Goal: Task Accomplishment & Management: Use online tool/utility

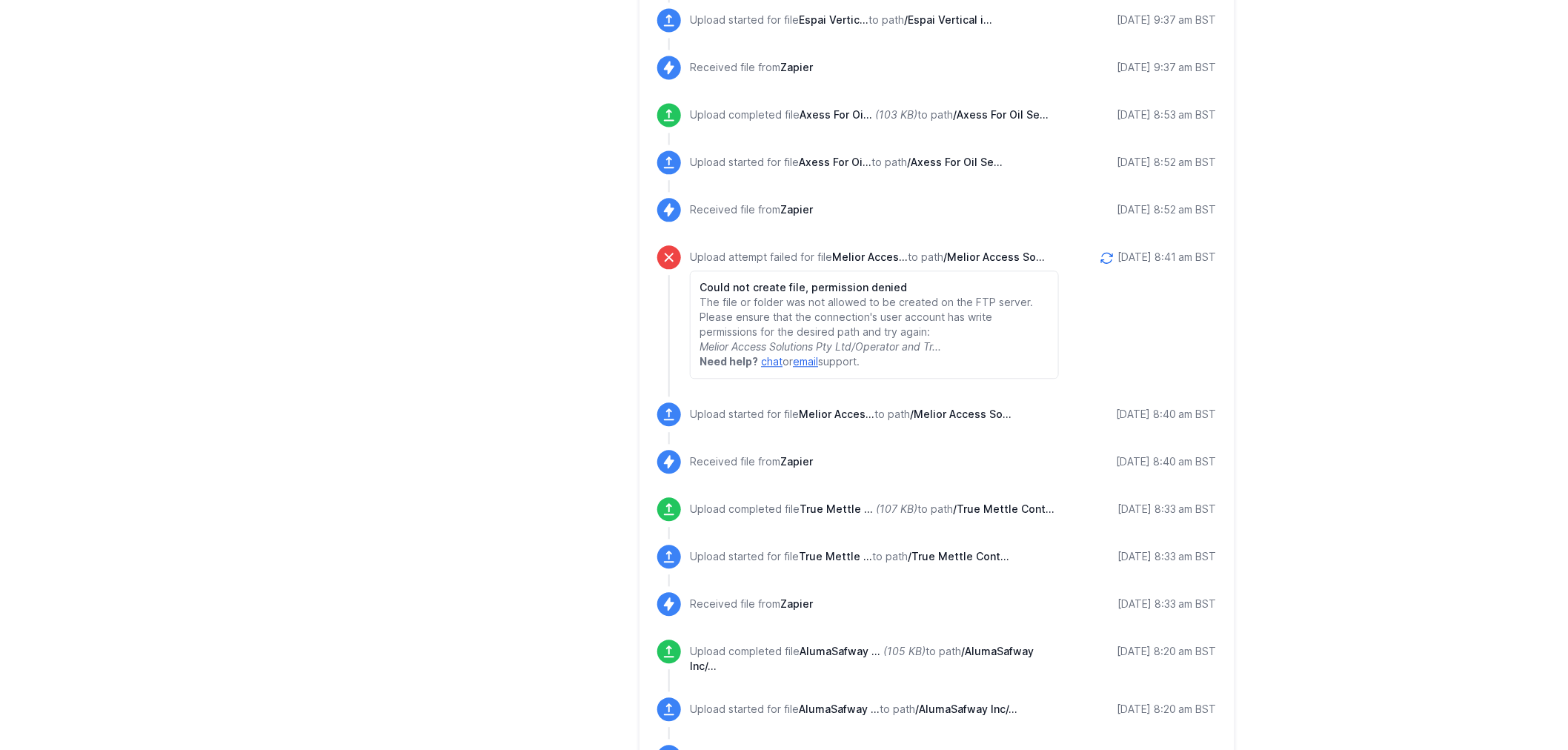
scroll to position [1263, 0]
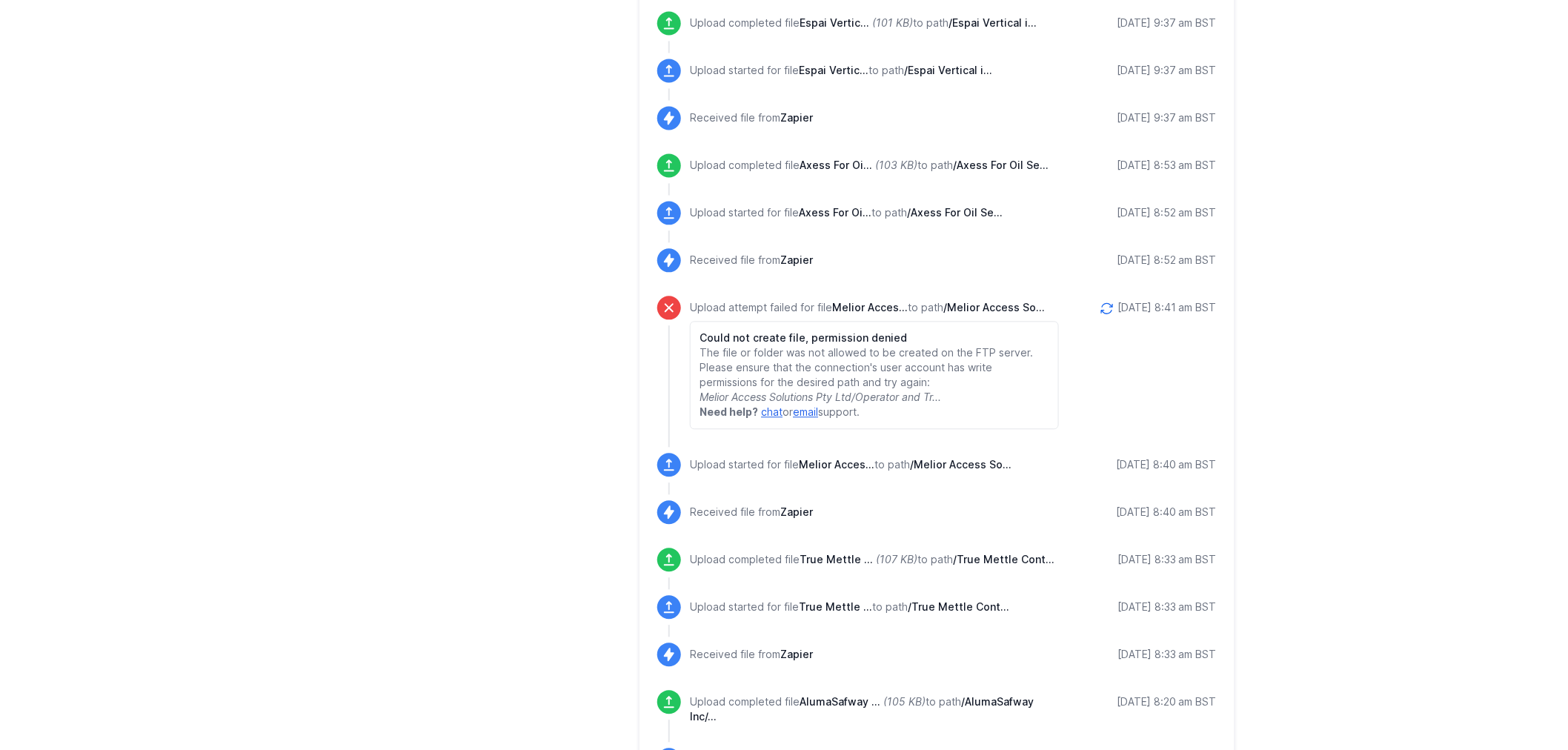
click at [1101, 303] on icon at bounding box center [1106, 308] width 11 height 10
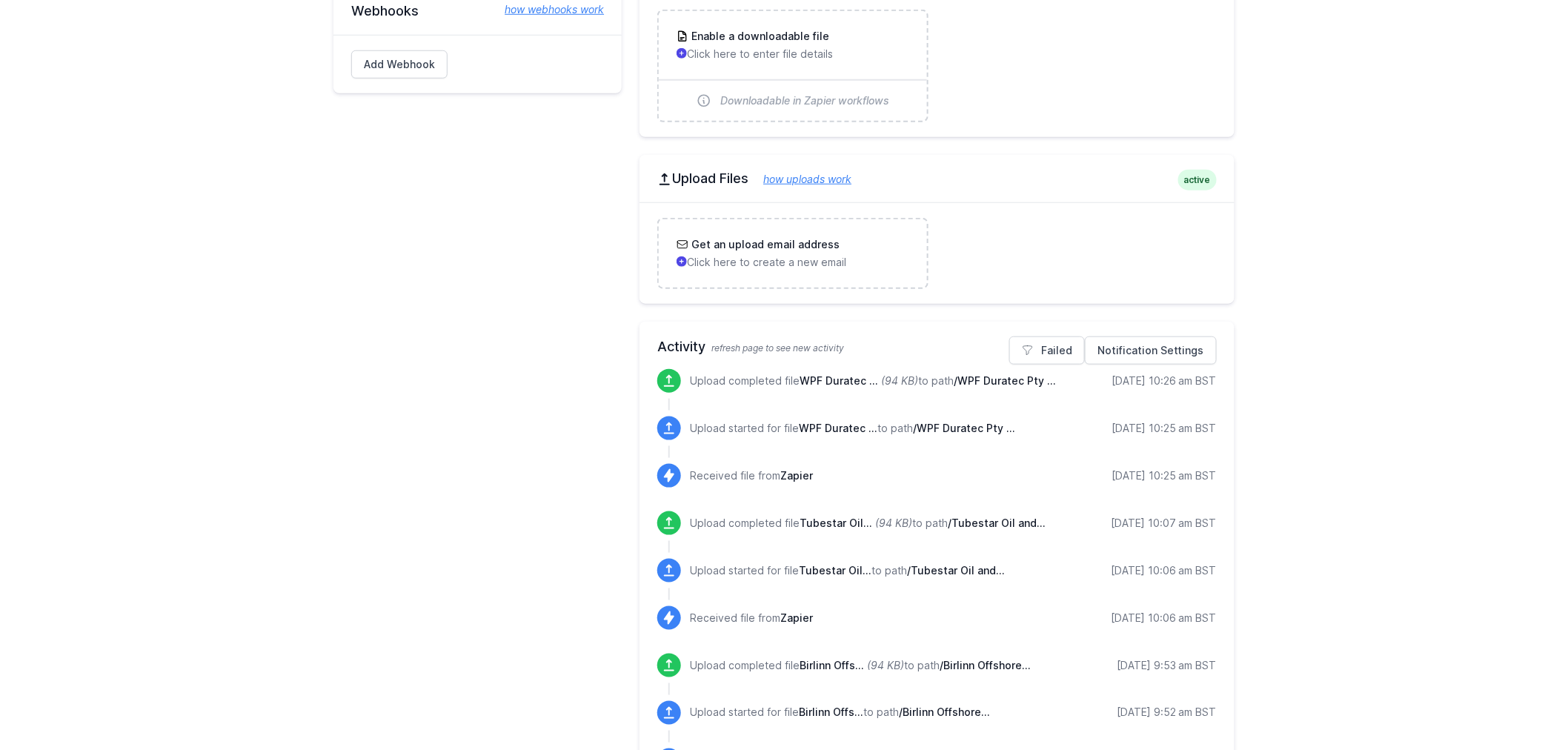
scroll to position [220, 0]
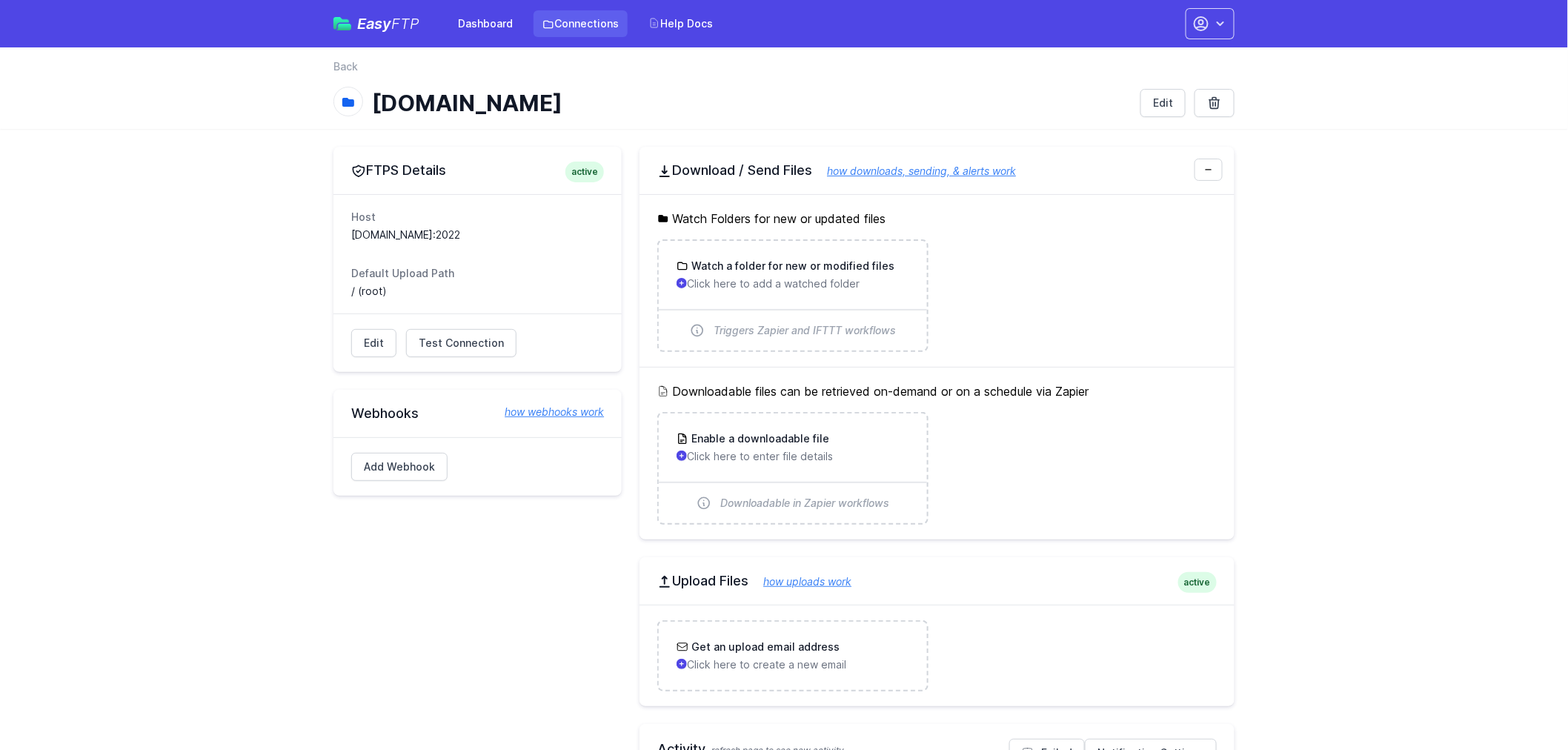
click at [573, 17] on link "Connections" at bounding box center [581, 23] width 94 height 27
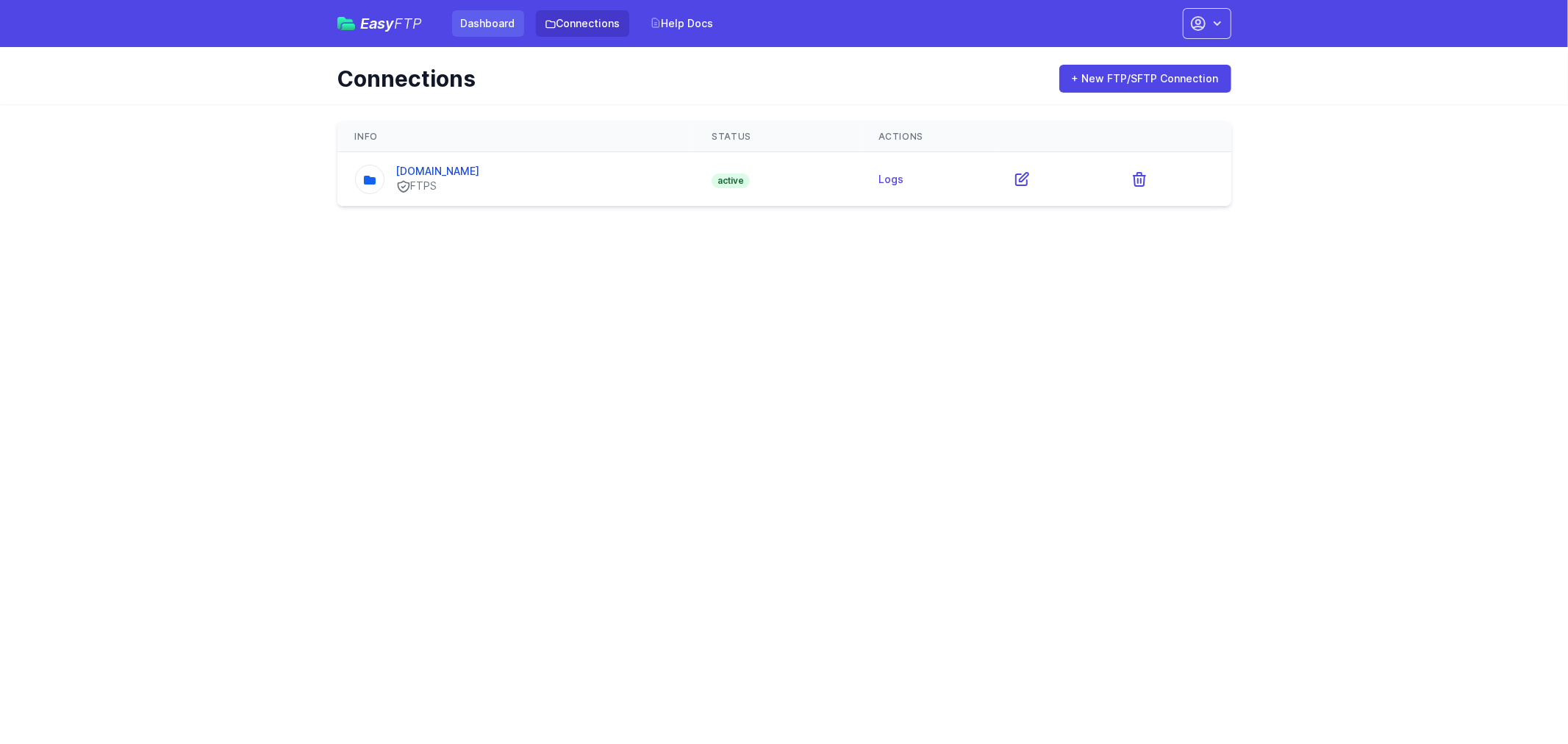
click at [492, 10] on link "Dashboard" at bounding box center [488, 23] width 72 height 27
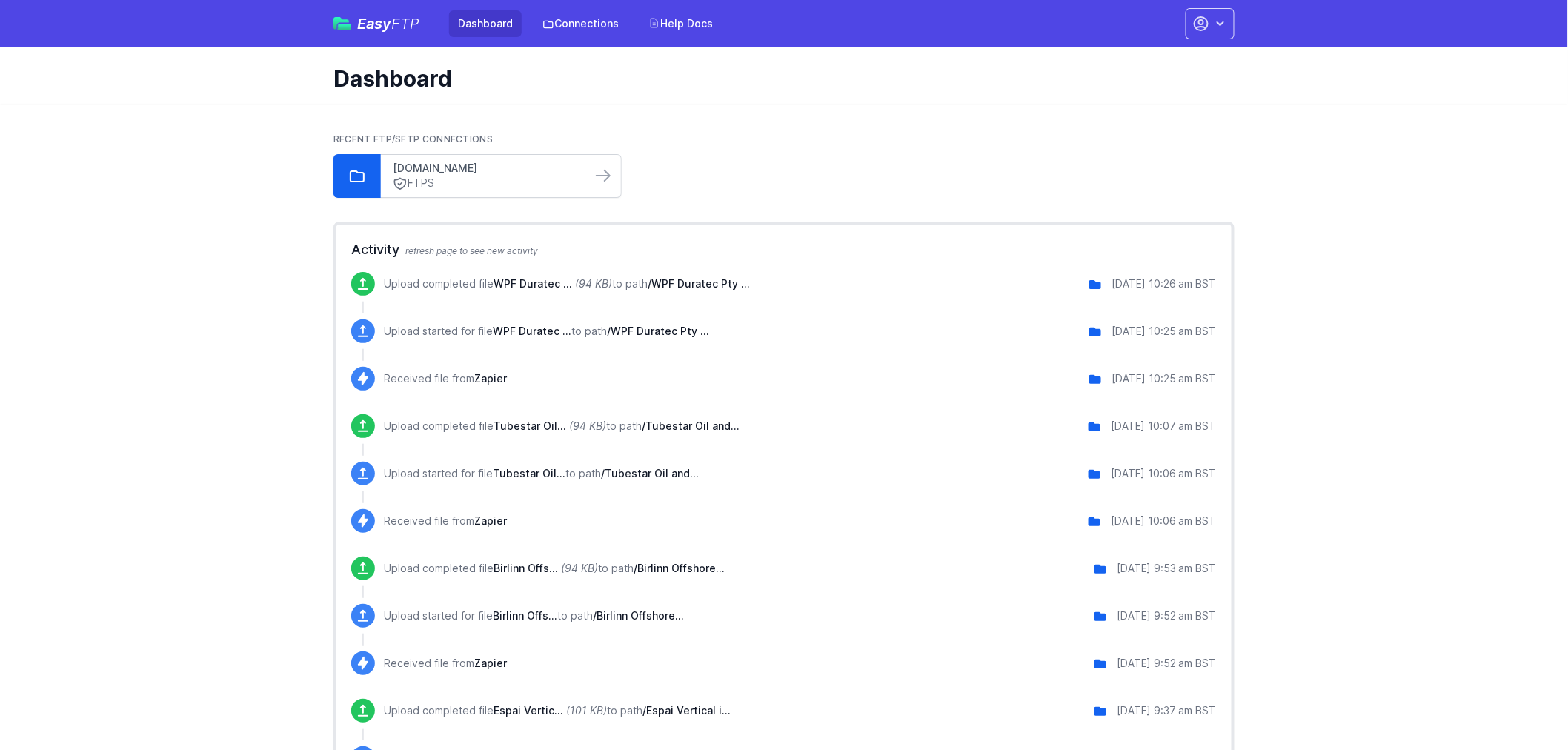
click at [443, 173] on link "[DOMAIN_NAME]" at bounding box center [486, 168] width 187 height 15
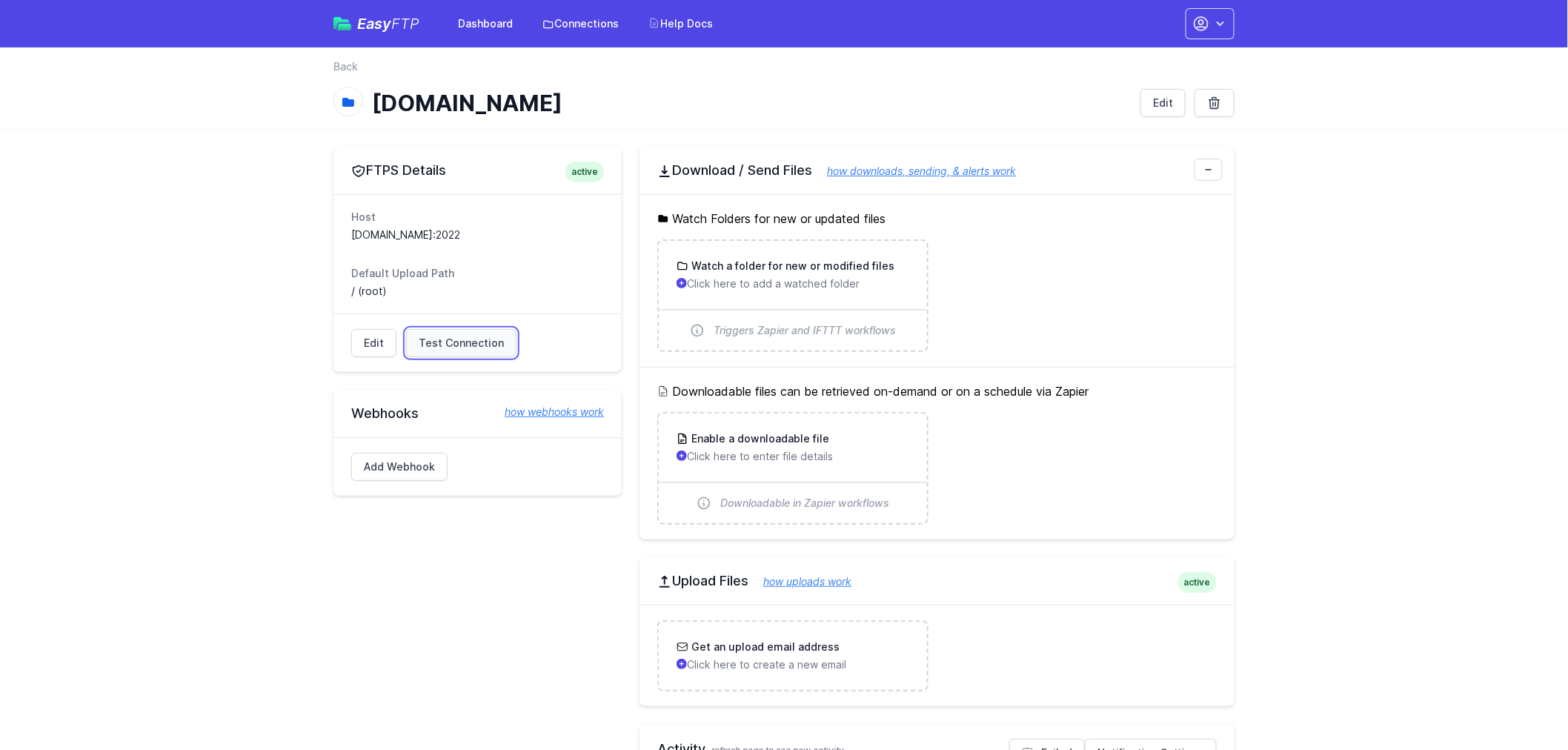
click at [449, 347] on span "Test Connection" at bounding box center [461, 343] width 85 height 15
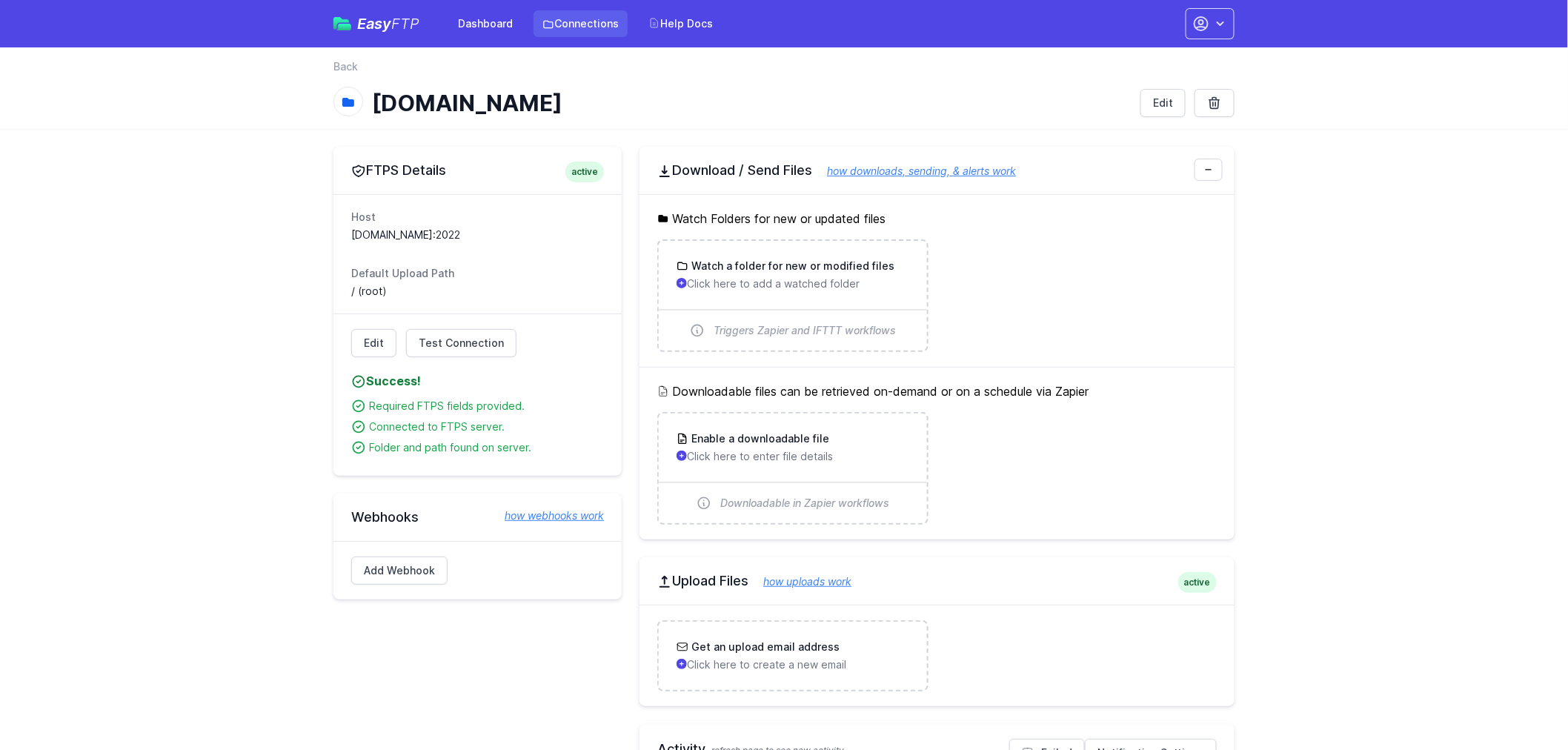
click at [581, 18] on link "Connections" at bounding box center [581, 23] width 94 height 27
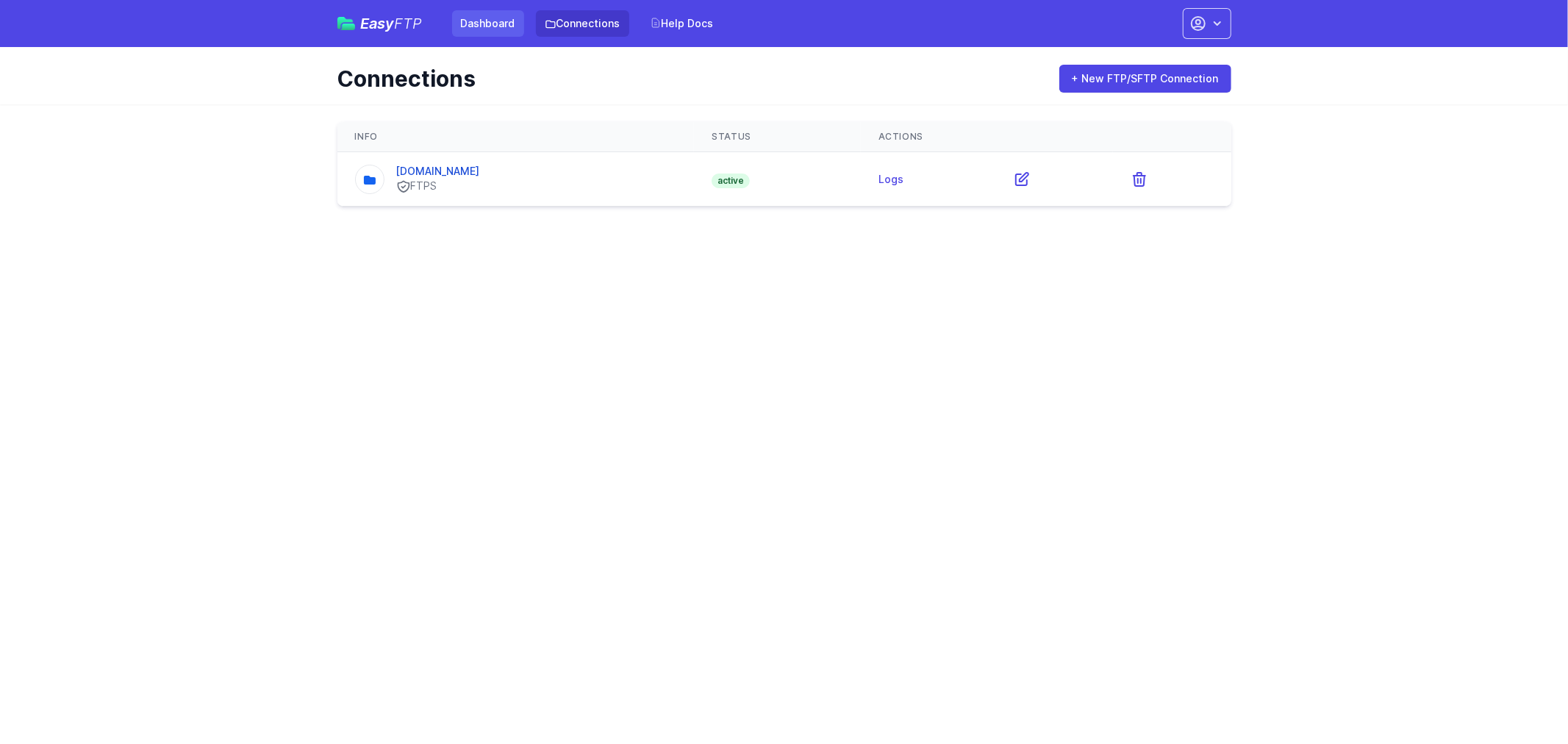
click at [482, 15] on link "Dashboard" at bounding box center [488, 23] width 72 height 27
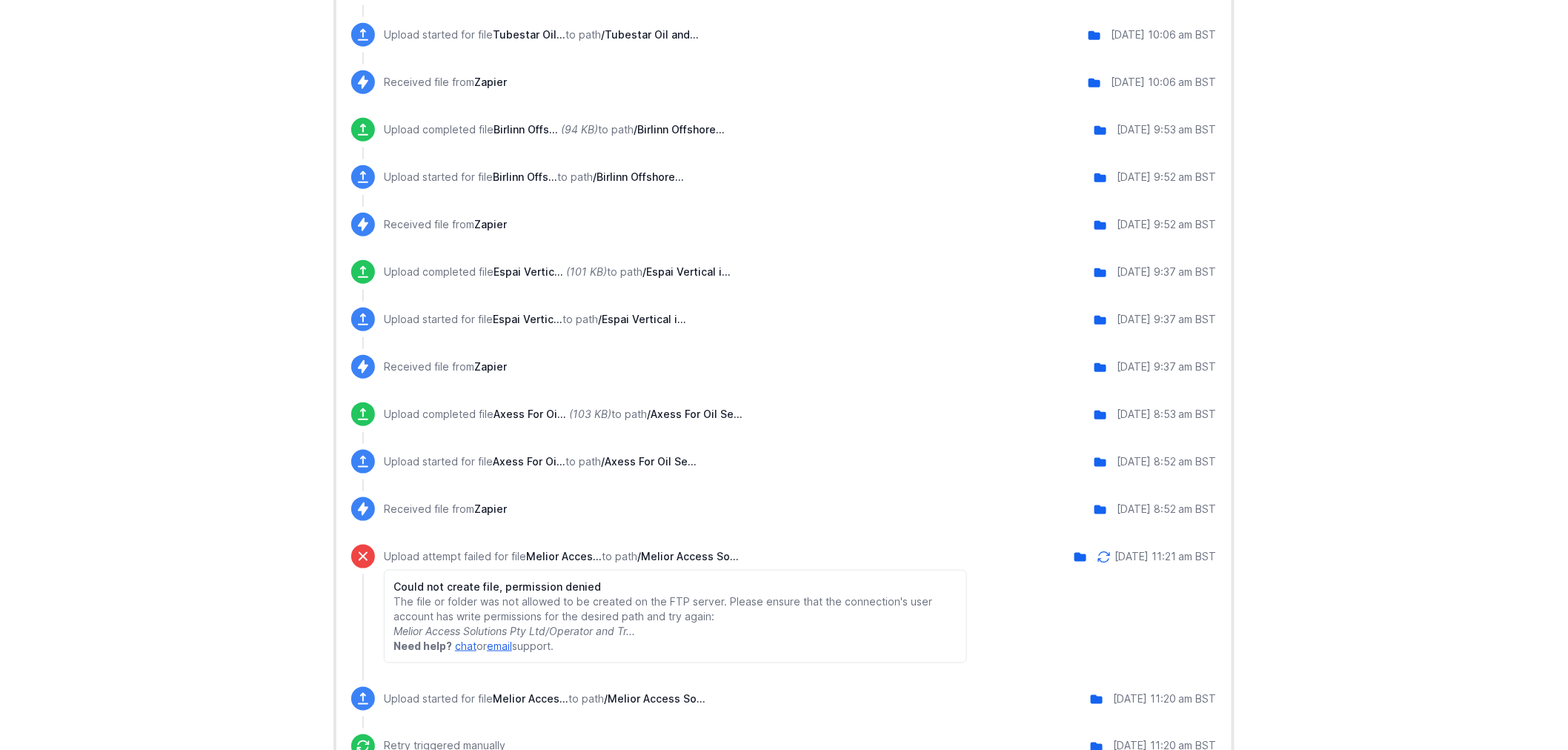
scroll to position [658, 0]
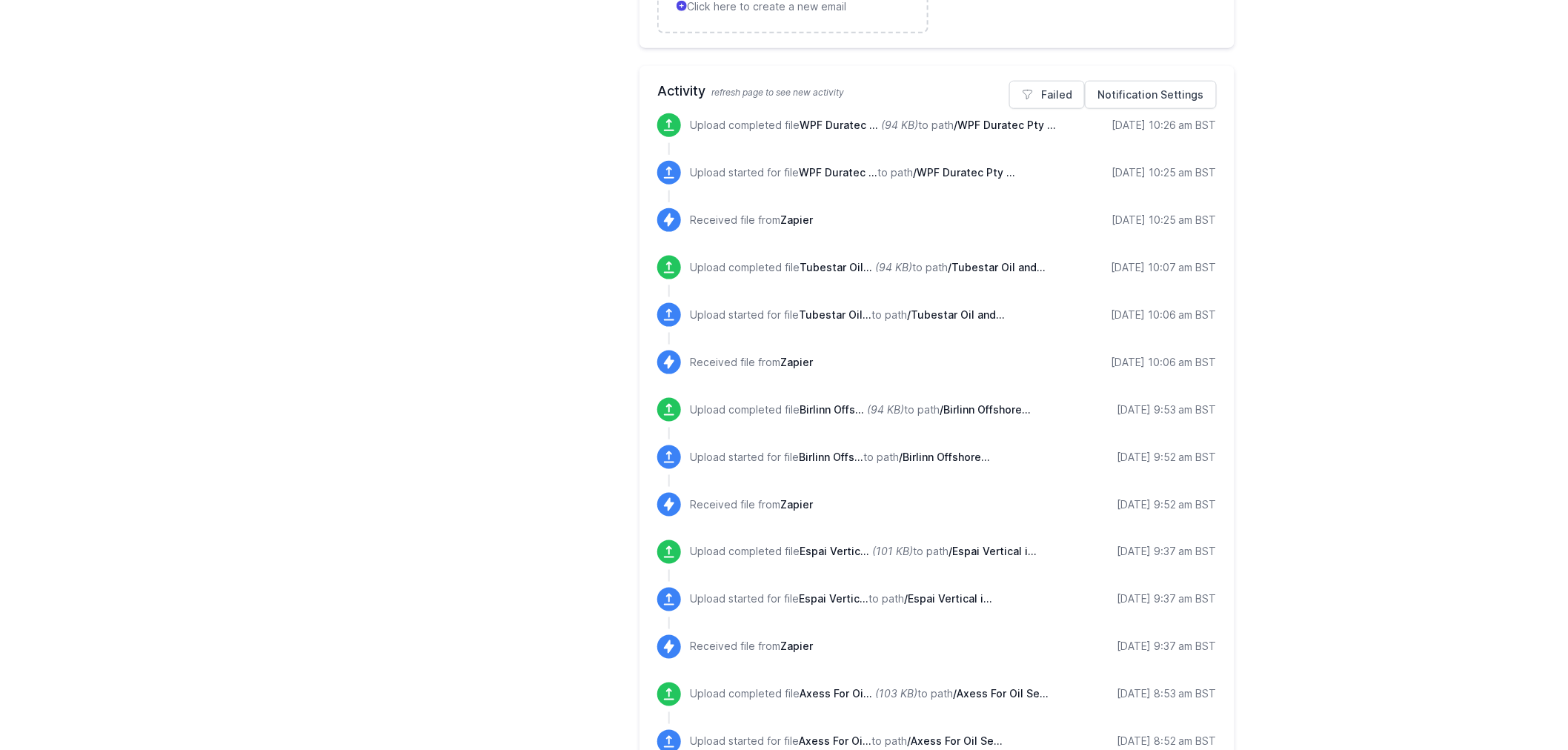
scroll to position [878, 0]
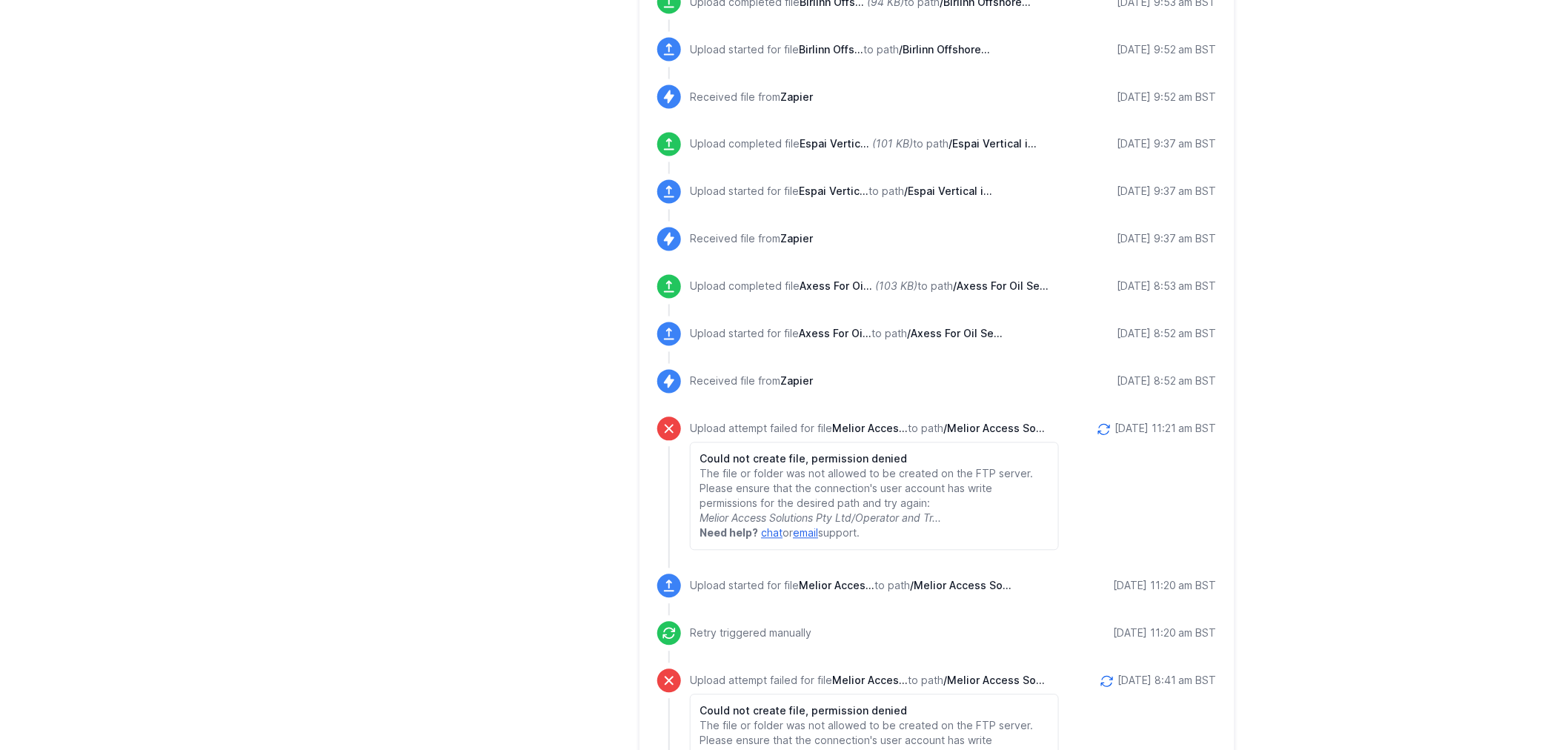
scroll to position [1097, 0]
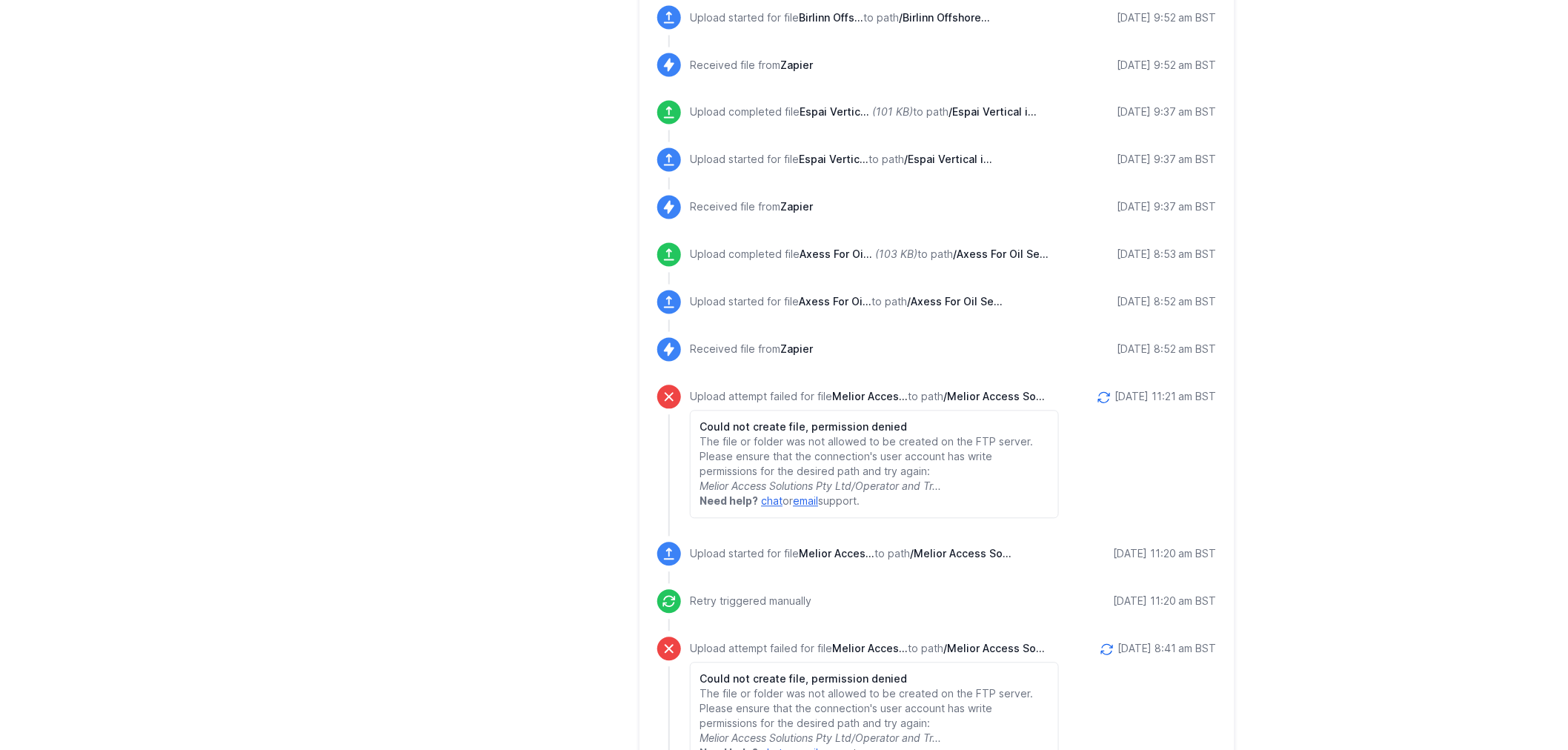
click at [1097, 393] on icon at bounding box center [1104, 398] width 15 height 15
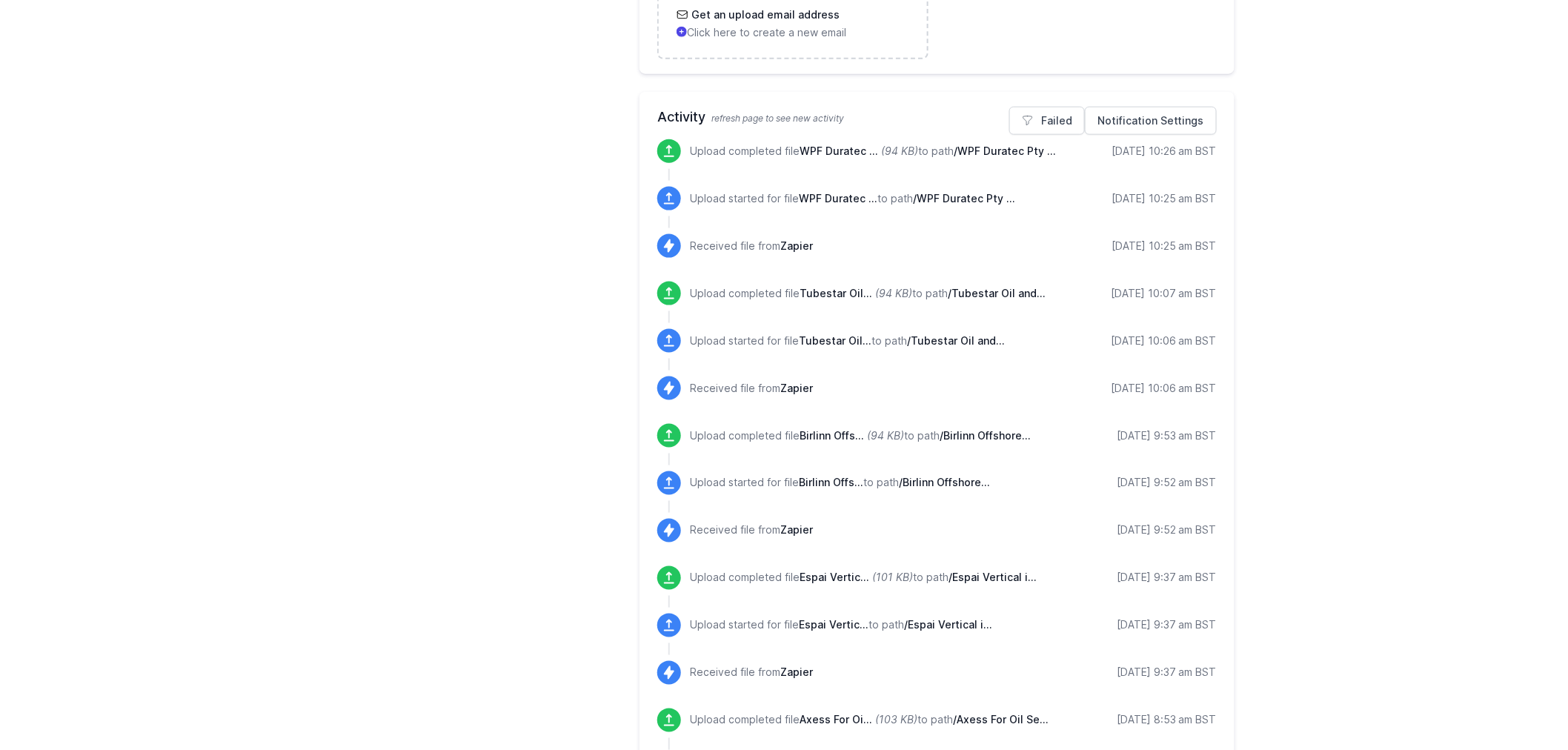
scroll to position [658, 0]
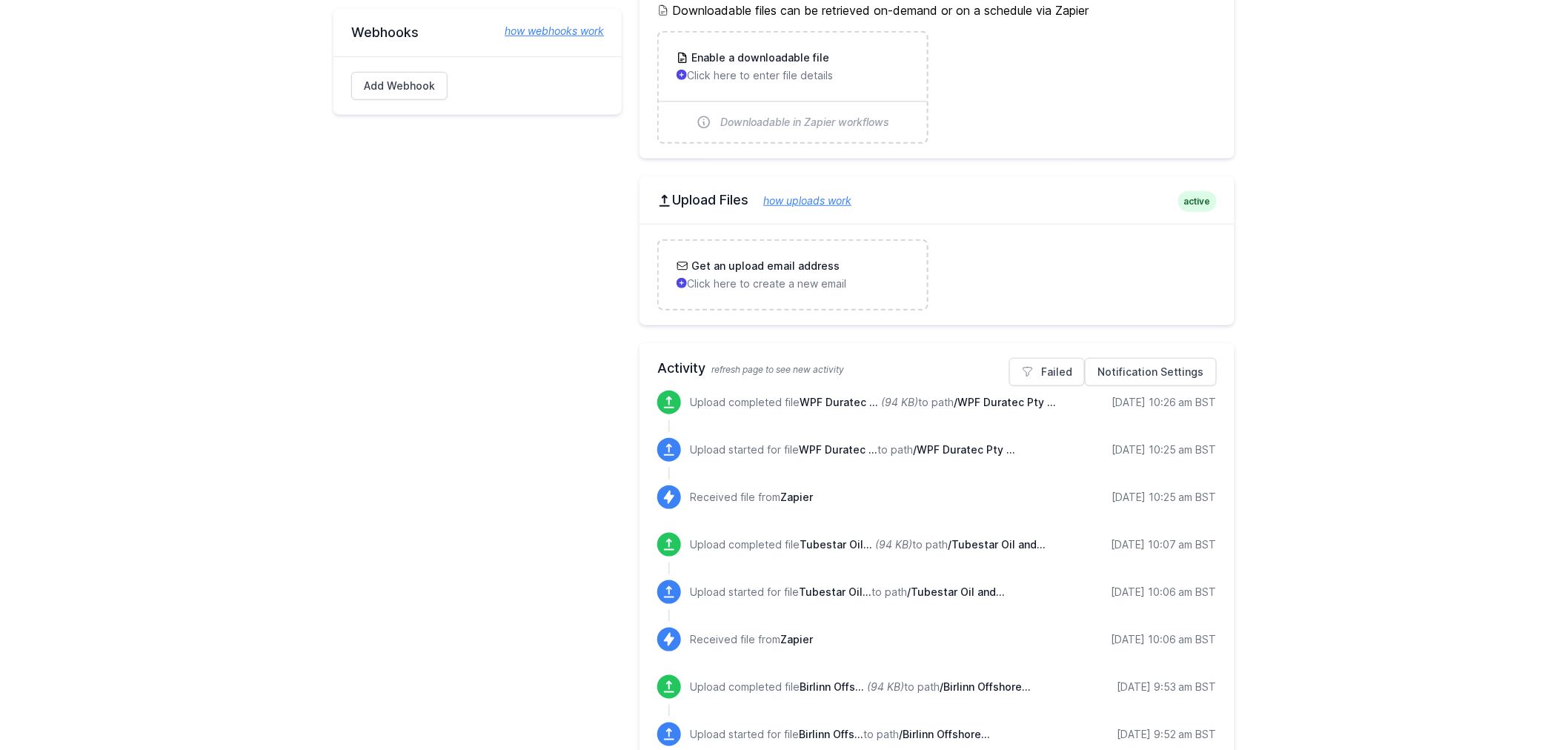
scroll to position [363, 0]
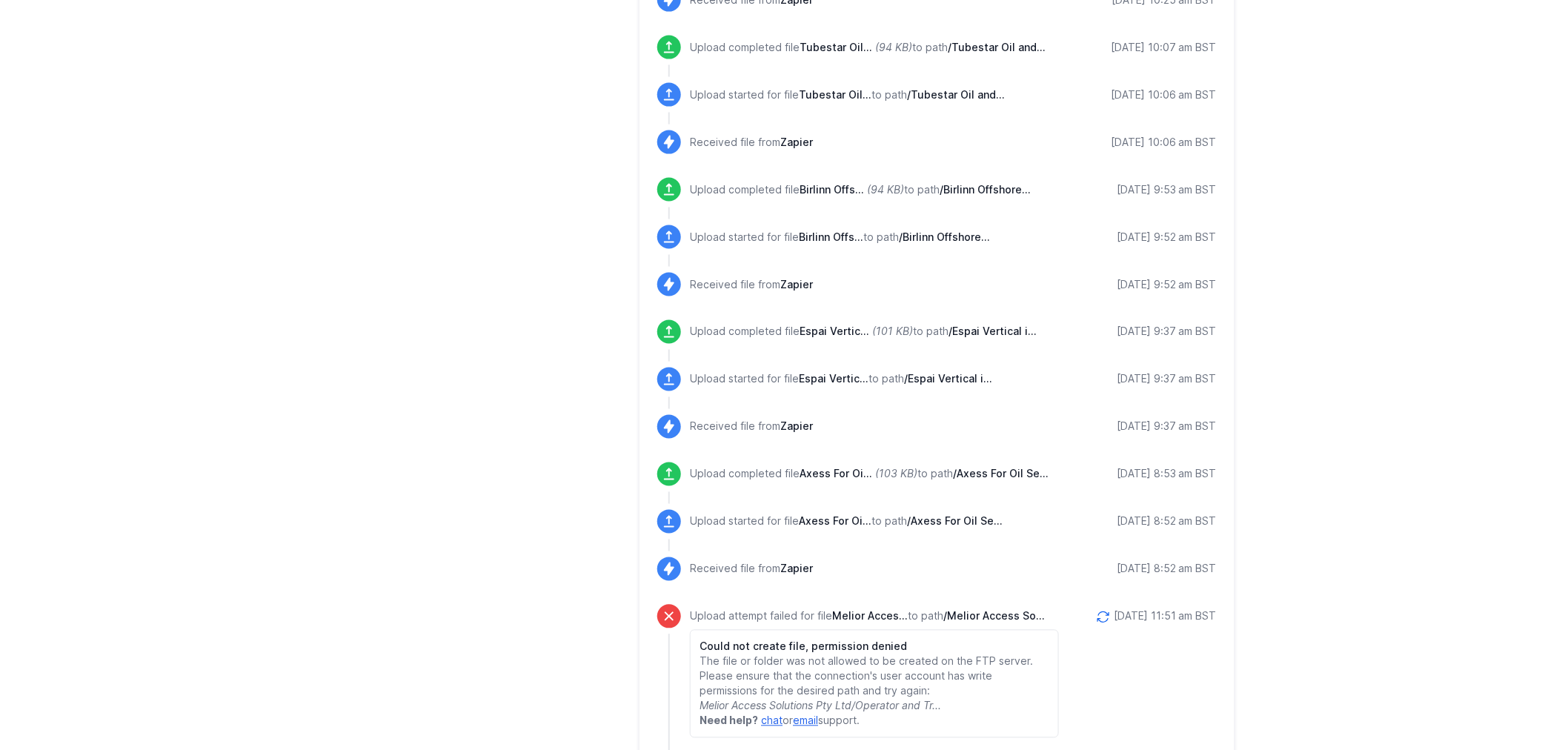
scroll to position [439, 0]
